Goal: Task Accomplishment & Management: Manage account settings

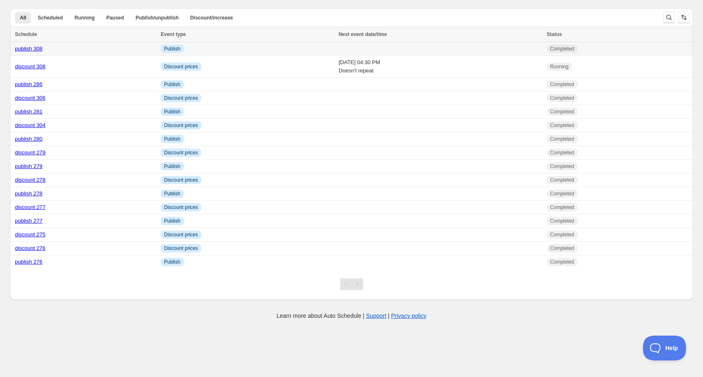
click at [36, 51] on link "publish 308" at bounding box center [29, 49] width 28 height 6
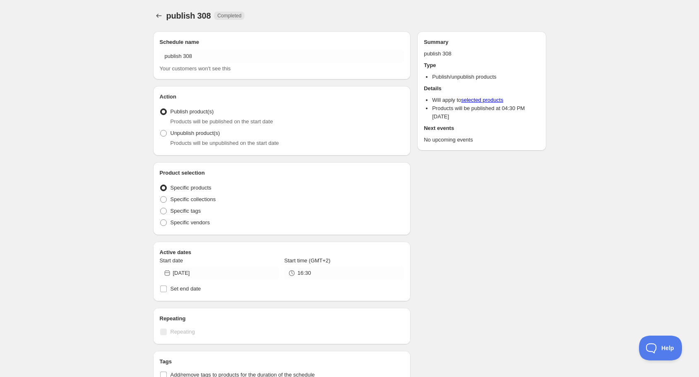
radio input "true"
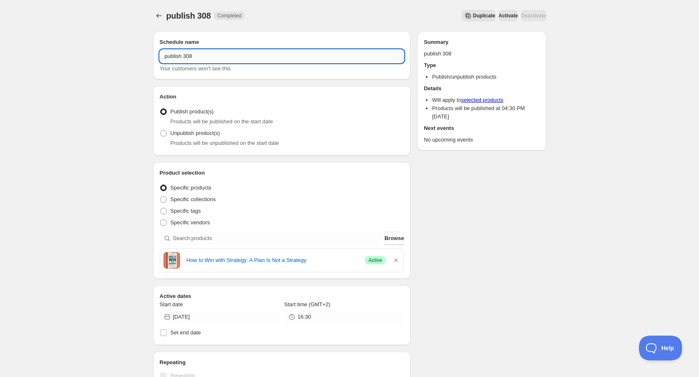
drag, startPoint x: 189, startPoint y: 55, endPoint x: 197, endPoint y: 55, distance: 7.4
click at [197, 55] on input "publish 308" at bounding box center [282, 56] width 245 height 13
type input "publish 309"
click at [396, 259] on icon "button" at bounding box center [395, 260] width 3 height 3
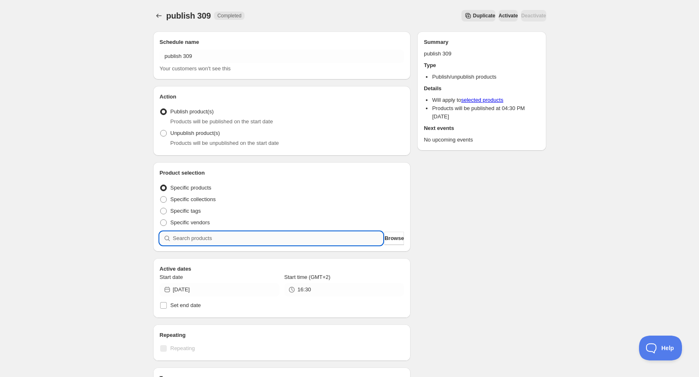
click at [283, 239] on input "search" at bounding box center [278, 238] width 210 height 13
type input "su"
type input "r"
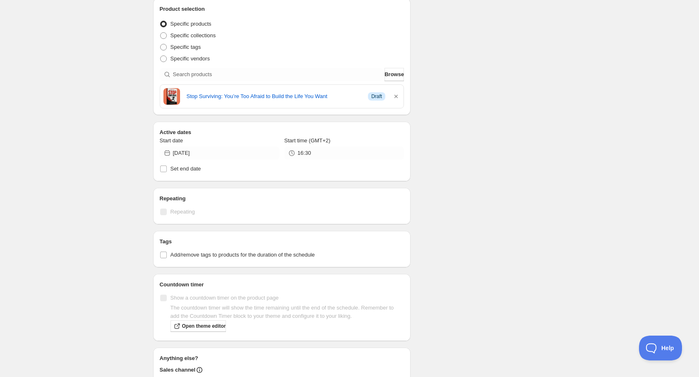
scroll to position [165, 0]
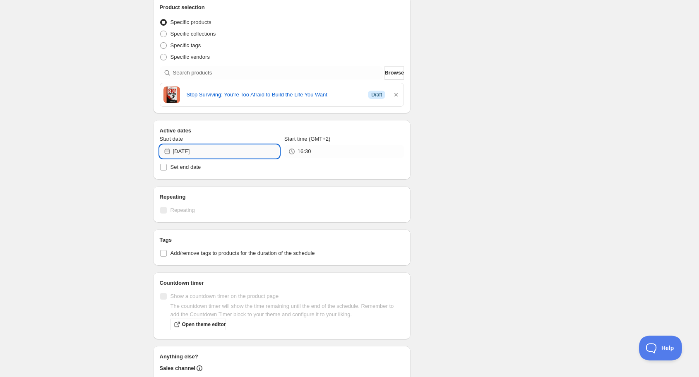
click at [225, 156] on input "[DATE]" at bounding box center [226, 151] width 106 height 13
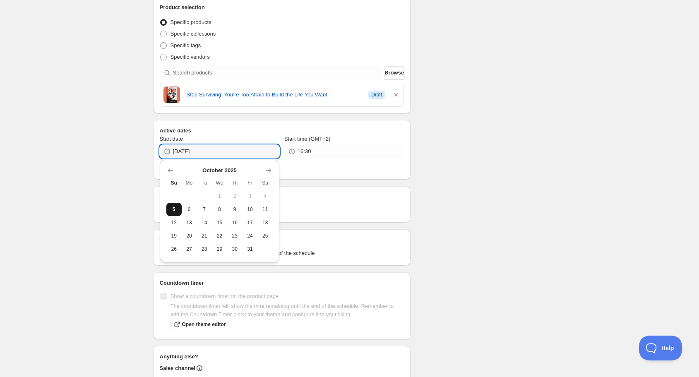
click at [174, 210] on span "5" at bounding box center [174, 209] width 9 height 7
type input "[DATE]"
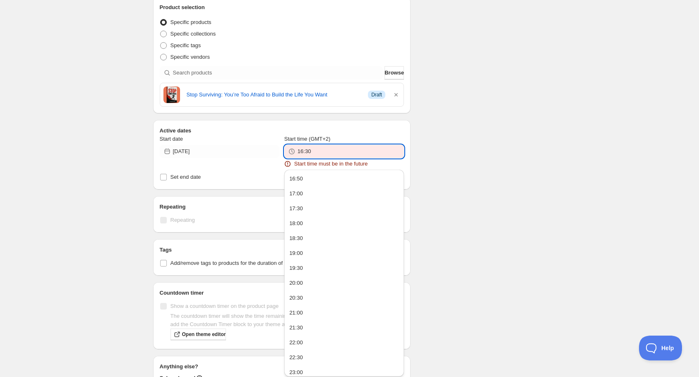
click at [314, 153] on input "16:30" at bounding box center [350, 151] width 106 height 13
click at [307, 193] on button "17:00" at bounding box center [344, 193] width 115 height 13
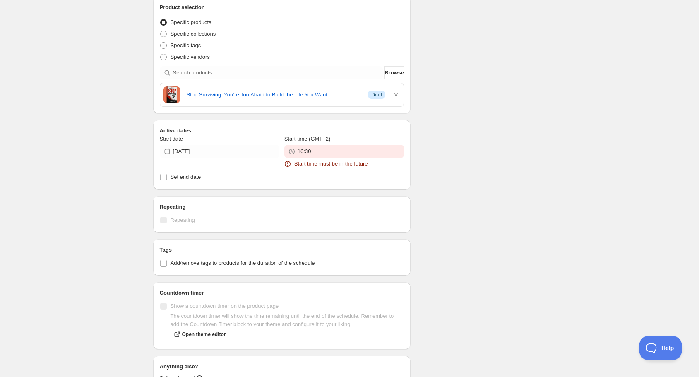
type input "17:00"
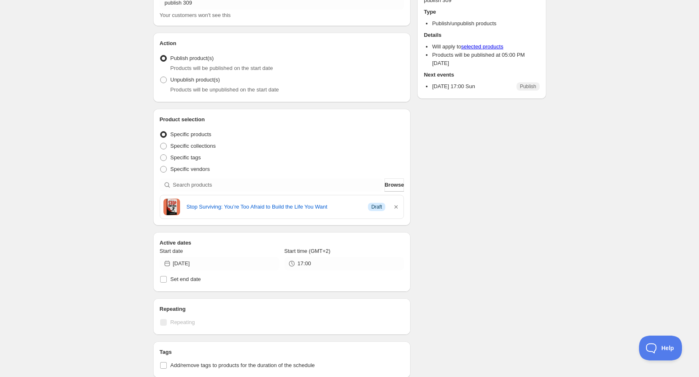
scroll to position [0, 0]
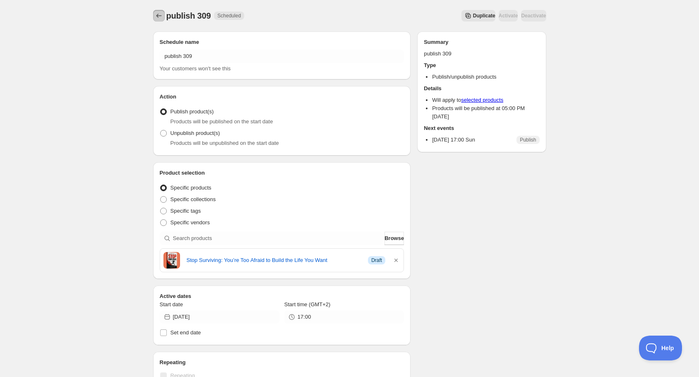
click at [159, 17] on icon "Schedules" at bounding box center [159, 16] width 8 height 8
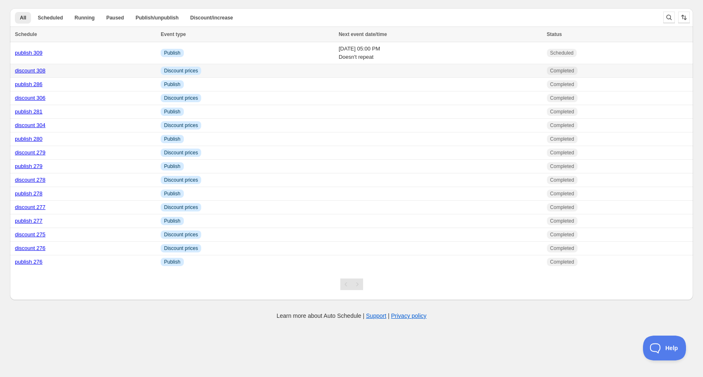
click at [37, 72] on link "discount 308" at bounding box center [30, 70] width 31 height 6
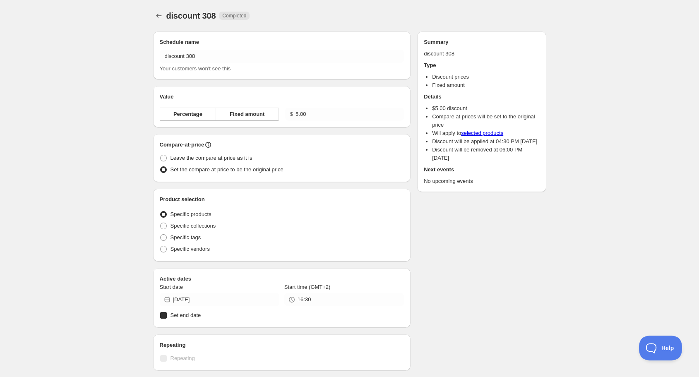
radio input "true"
checkbox input "true"
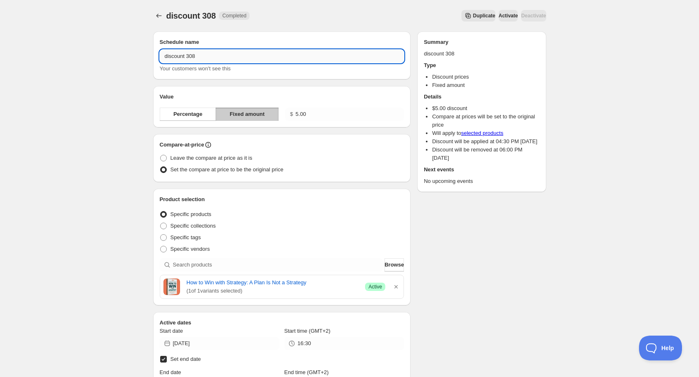
drag, startPoint x: 192, startPoint y: 56, endPoint x: 207, endPoint y: 55, distance: 14.9
click at [207, 55] on input "discount 308" at bounding box center [282, 56] width 245 height 13
type input "discount 309"
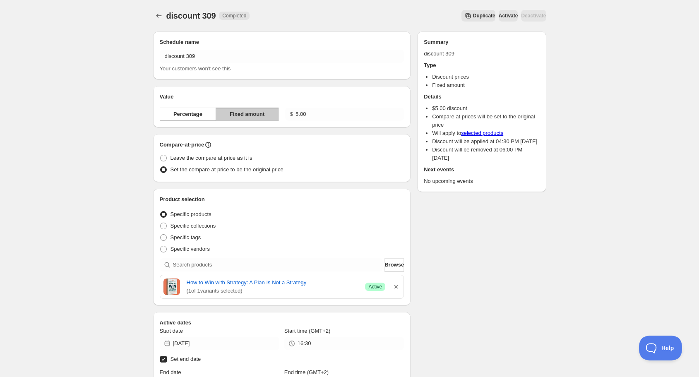
click at [396, 285] on icon "button" at bounding box center [396, 287] width 8 height 8
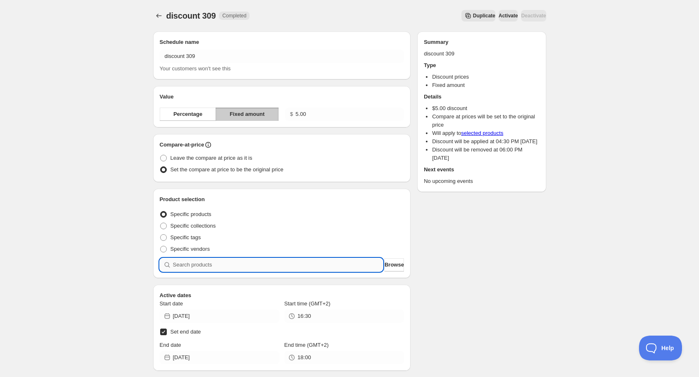
click at [323, 265] on input "search" at bounding box center [278, 264] width 210 height 13
type input "s"
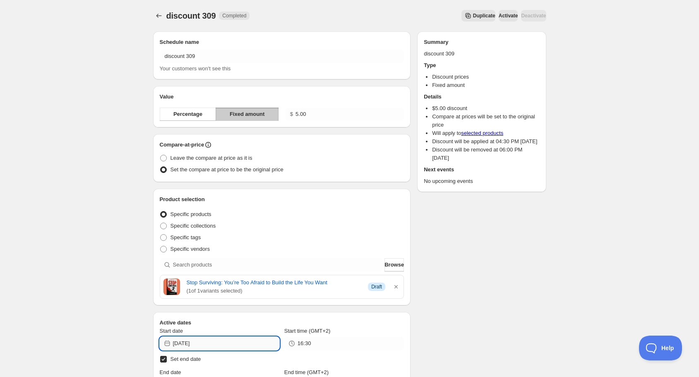
click at [209, 342] on input "[DATE]" at bounding box center [226, 343] width 106 height 13
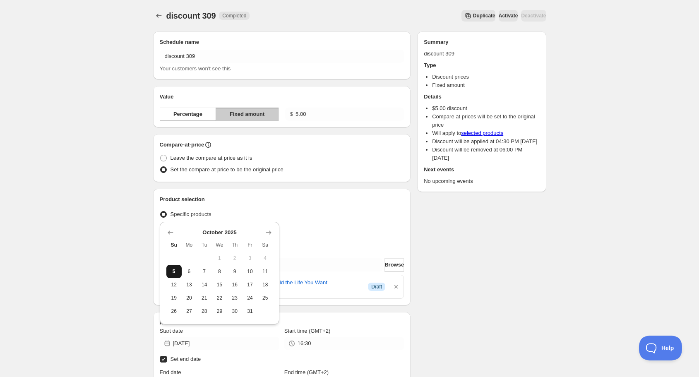
click at [171, 271] on span "5" at bounding box center [174, 271] width 9 height 7
type input "[DATE]"
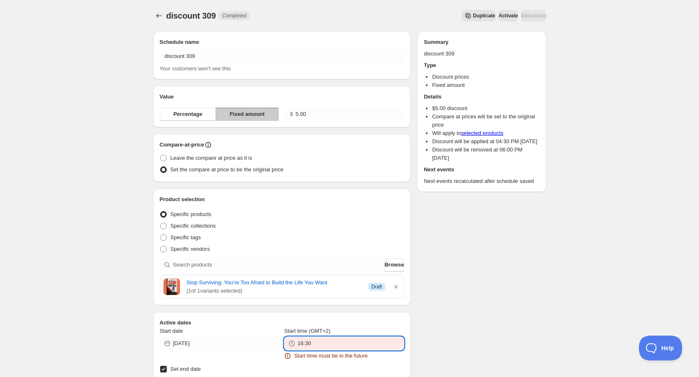
click at [305, 341] on input "16:30" at bounding box center [350, 343] width 106 height 13
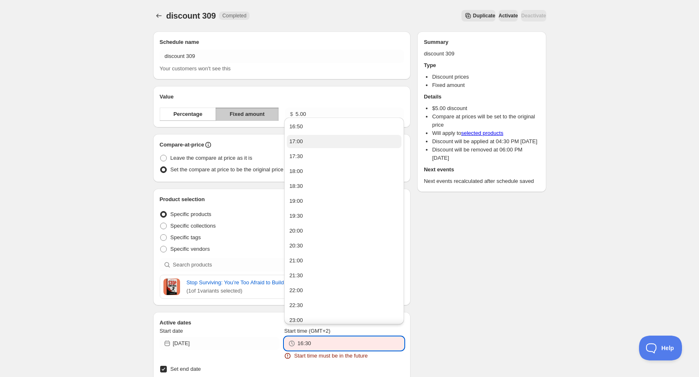
click at [313, 142] on button "17:00" at bounding box center [344, 141] width 115 height 13
type input "17:00"
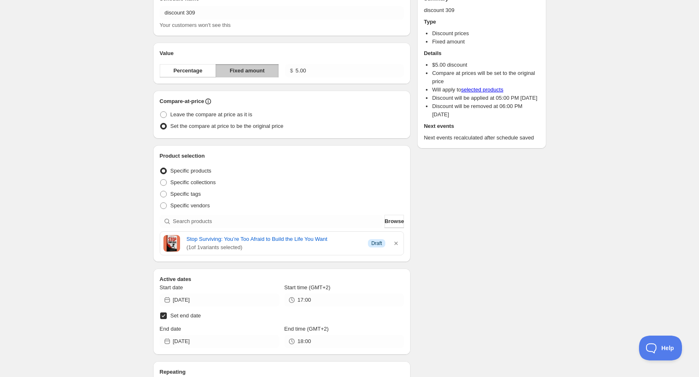
scroll to position [165, 0]
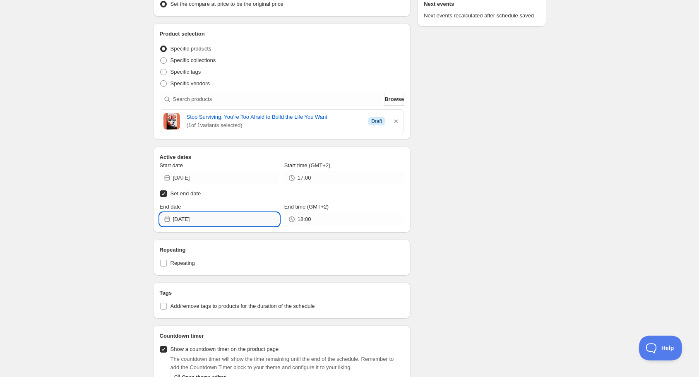
click at [209, 218] on input "[DATE]" at bounding box center [226, 219] width 106 height 13
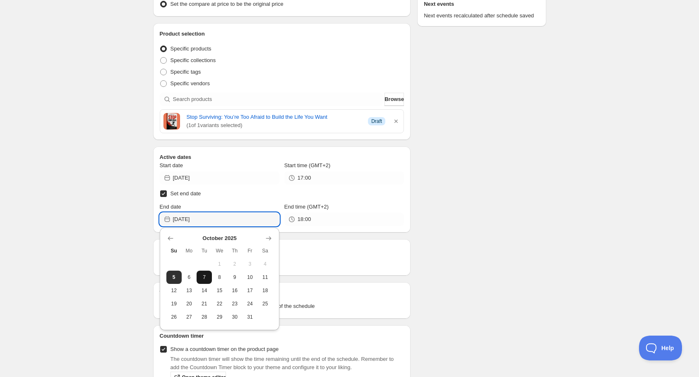
click at [206, 277] on span "7" at bounding box center [204, 277] width 9 height 7
type input "[DATE]"
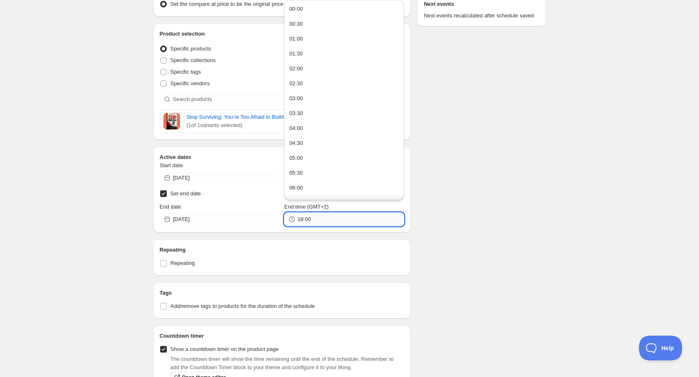
click at [314, 218] on input "18:00" at bounding box center [350, 219] width 106 height 13
click at [312, 184] on button "17:00" at bounding box center [344, 184] width 115 height 13
type input "17:00"
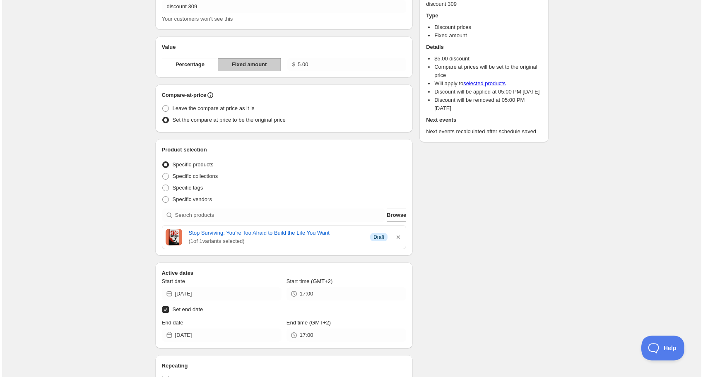
scroll to position [0, 0]
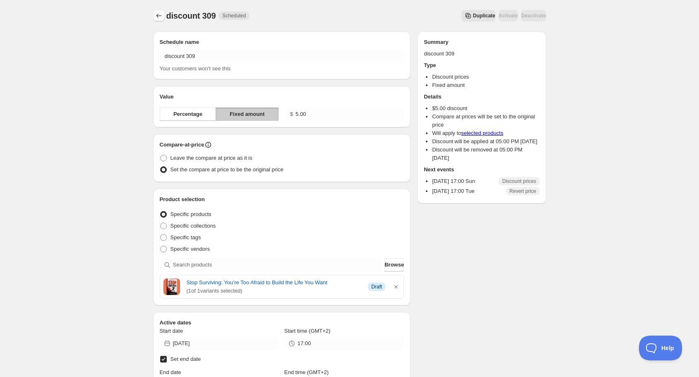
click at [162, 14] on icon "Schedules" at bounding box center [159, 16] width 8 height 8
